Goal: Task Accomplishment & Management: Use online tool/utility

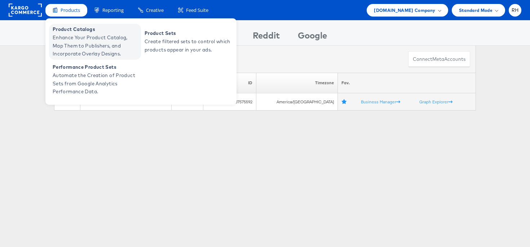
click at [68, 40] on span "Enhance Your Product Catalog, Map Them to Publishers, and Incorporate Overlay D…" at bounding box center [96, 46] width 86 height 24
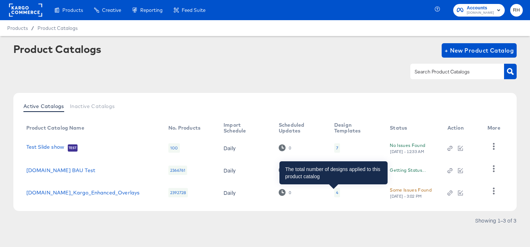
click at [336, 193] on div "4" at bounding box center [337, 193] width 2 height 6
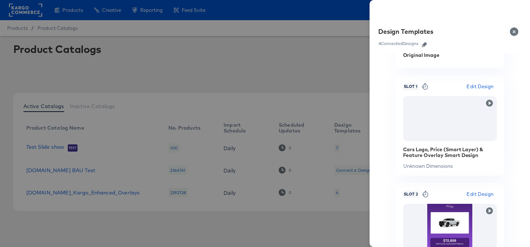
scroll to position [66, 0]
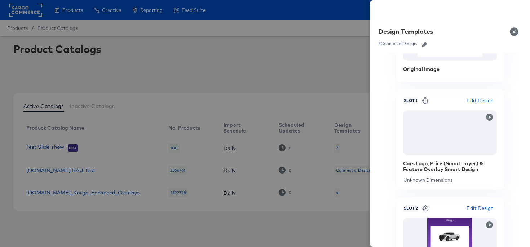
click at [513, 35] on button "Close" at bounding box center [515, 32] width 20 height 20
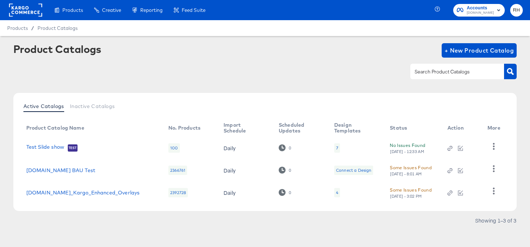
click at [23, 13] on rect at bounding box center [25, 10] width 33 height 13
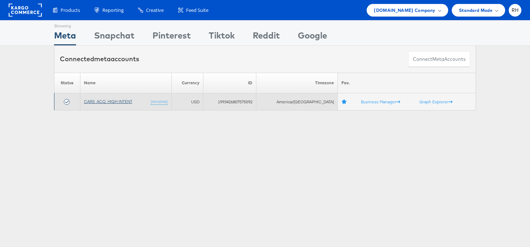
click at [132, 101] on link "CARS_ACQ_HIGH INTENT" at bounding box center [108, 101] width 48 height 5
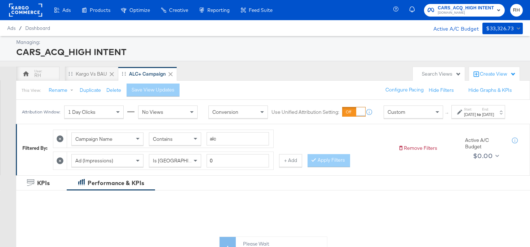
click at [89, 164] on span "Ad (Impressions)" at bounding box center [94, 160] width 38 height 6
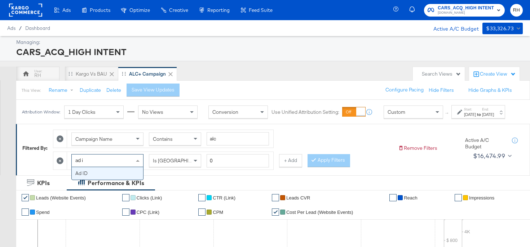
type input "ad id"
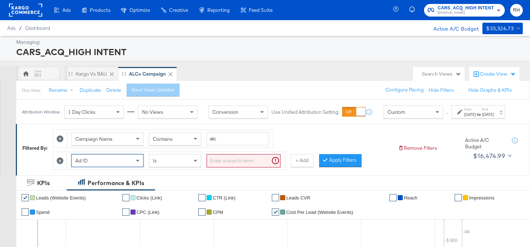
click at [220, 166] on input "search" at bounding box center [243, 160] width 74 height 13
paste input "120234618669180073"
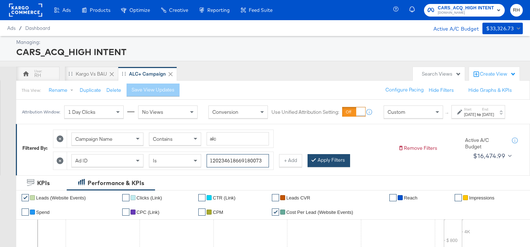
type input "120234618669180073"
click at [321, 167] on button "Apply Filters" at bounding box center [328, 160] width 43 height 13
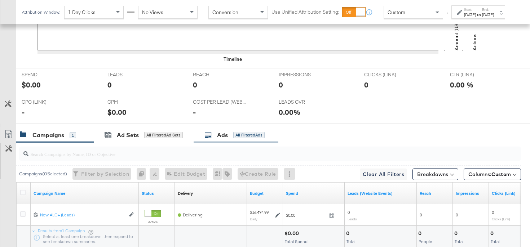
scroll to position [289, 0]
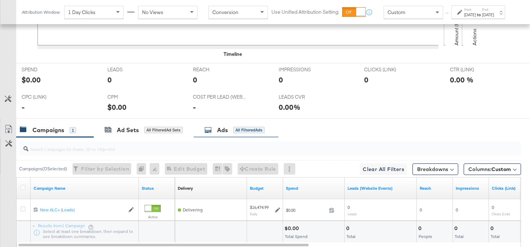
click at [228, 128] on div "Ads" at bounding box center [222, 130] width 11 height 8
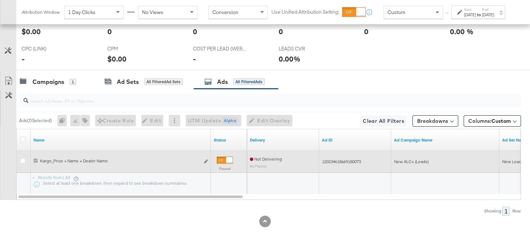
scroll to position [338, 0]
click at [24, 162] on icon at bounding box center [22, 160] width 5 height 5
click at [0, 0] on input "checkbox" at bounding box center [0, 0] width 0 height 0
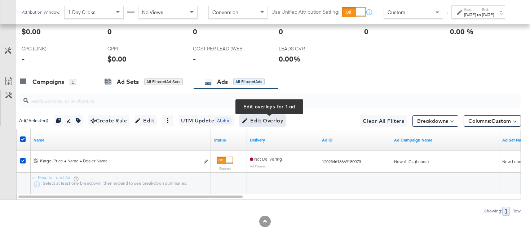
click at [263, 120] on span "Edit Overlay Edit overlays for 1 ad" at bounding box center [262, 120] width 41 height 9
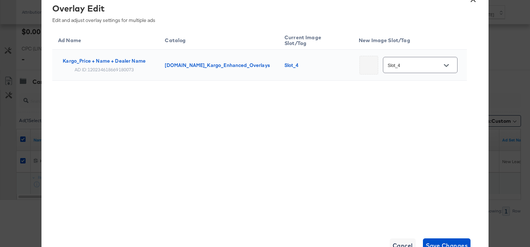
click at [423, 61] on input "Slot_4" at bounding box center [414, 65] width 57 height 8
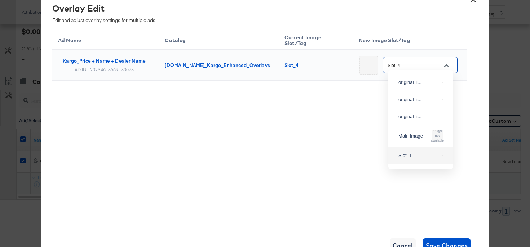
scroll to position [0, 0]
